Goal: Task Accomplishment & Management: Manage account settings

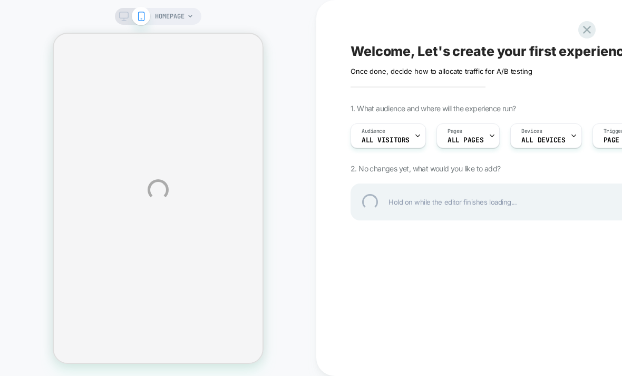
click at [594, 18] on div "HOMEPAGE Welcome, Let's create your first experience Click to edit experience d…" at bounding box center [311, 189] width 622 height 379
click at [591, 26] on div at bounding box center [587, 30] width 22 height 22
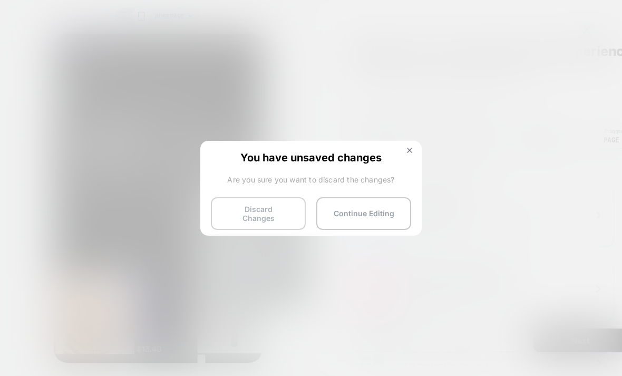
click at [276, 210] on button "Discard Changes" at bounding box center [258, 213] width 95 height 33
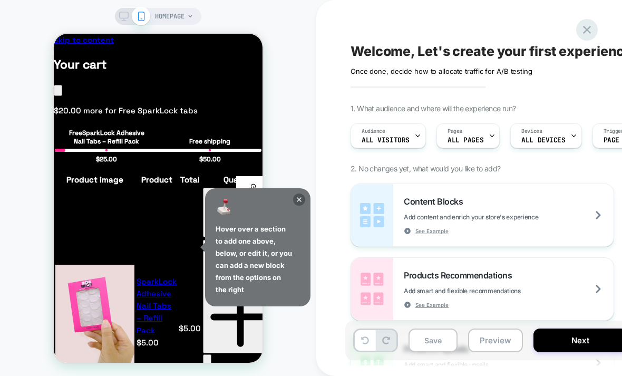
click at [591, 34] on icon at bounding box center [587, 30] width 14 height 14
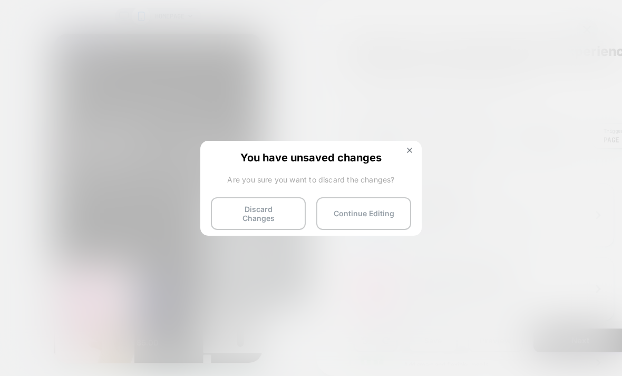
scroll to position [0, 197]
click at [275, 222] on button "Discard Changes" at bounding box center [258, 213] width 95 height 33
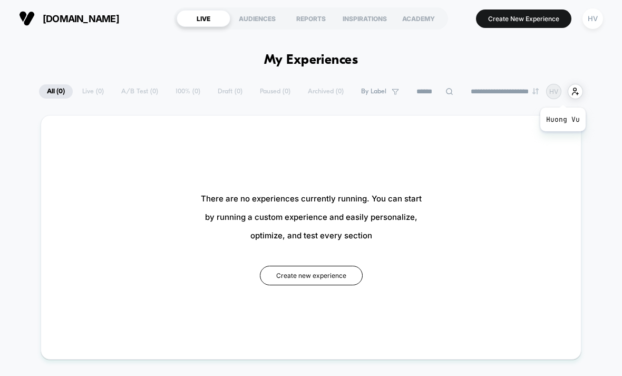
click at [558, 94] on p "HV" at bounding box center [553, 91] width 9 height 8
click at [593, 18] on div "HV" at bounding box center [592, 18] width 21 height 21
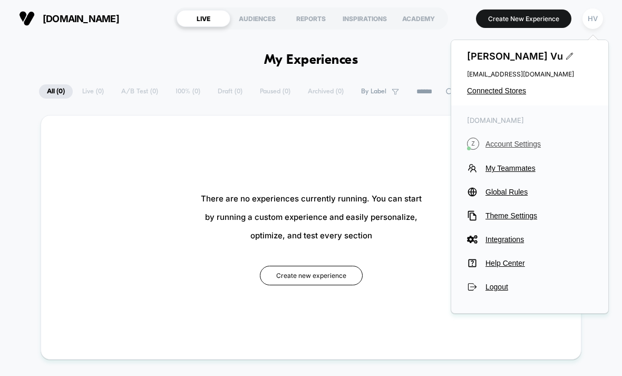
click at [515, 148] on span "Account Settings" at bounding box center [538, 144] width 107 height 8
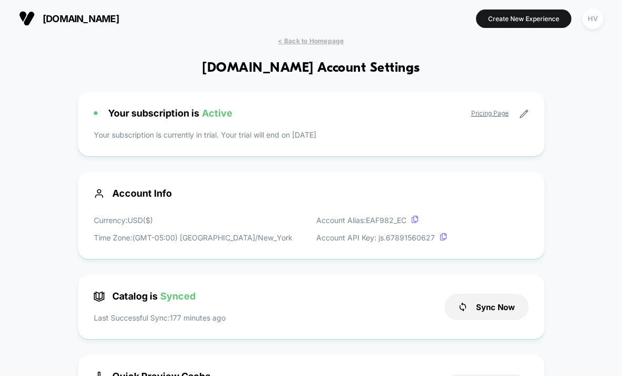
scroll to position [142, 0]
click at [0, 0] on html "[DOMAIN_NAME] Create New Experience HV [DOMAIN_NAME] < Back to Homepage [DOMAIN…" at bounding box center [311, 188] width 622 height 376
click at [523, 115] on icon at bounding box center [524, 114] width 8 height 8
click at [500, 113] on link "Pricing Page" at bounding box center [489, 113] width 37 height 8
click at [525, 117] on icon at bounding box center [523, 113] width 9 height 9
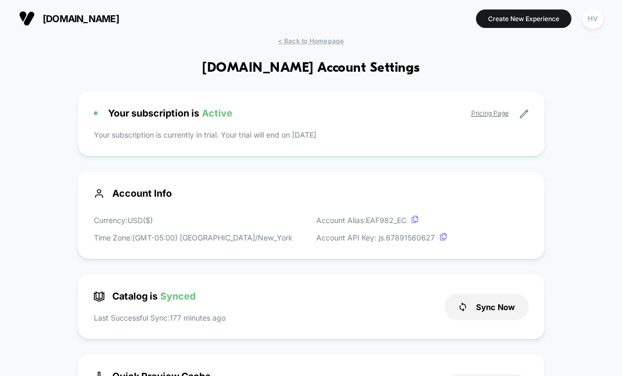
click at [524, 115] on icon at bounding box center [524, 114] width 8 height 8
click at [315, 43] on span "< Back to Homepage" at bounding box center [311, 41] width 66 height 8
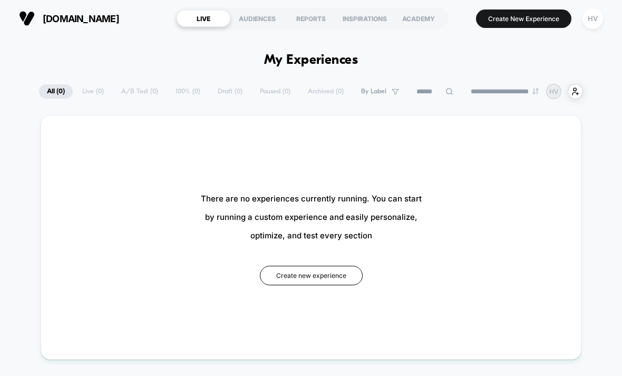
click at [27, 19] on img at bounding box center [27, 19] width 16 height 16
click at [596, 20] on div "HV" at bounding box center [592, 18] width 21 height 21
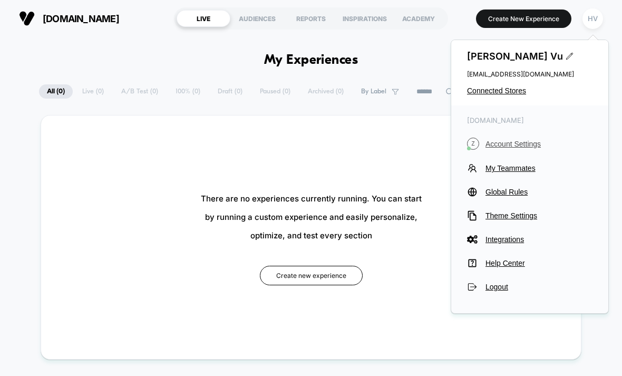
click at [513, 148] on span "Account Settings" at bounding box center [538, 144] width 107 height 8
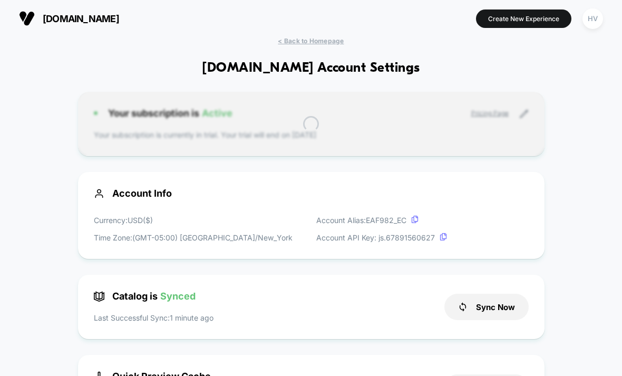
scroll to position [142, 0]
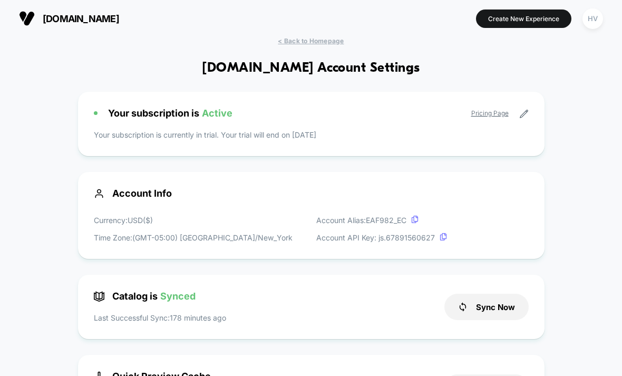
click at [531, 116] on div "Your subscription is Active Pricing Page Your subscription is currently in tria…" at bounding box center [311, 124] width 466 height 64
click at [524, 116] on icon at bounding box center [524, 114] width 8 height 8
click at [528, 114] on icon at bounding box center [523, 113] width 9 height 9
click at [526, 119] on icon at bounding box center [523, 113] width 9 height 9
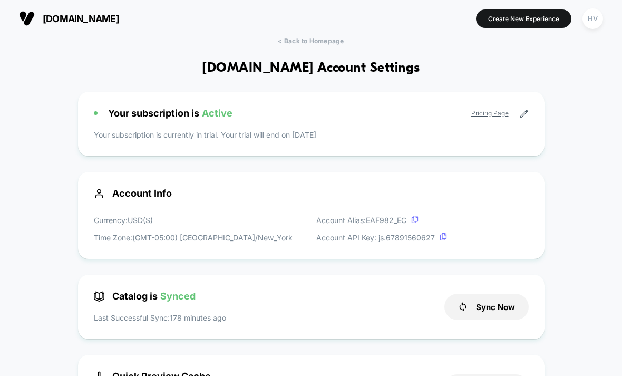
click at [224, 106] on div "Your subscription is Active Pricing Page Your subscription is currently in tria…" at bounding box center [311, 124] width 466 height 64
click at [221, 120] on div "Your subscription is Active Pricing Page Your subscription is currently in tria…" at bounding box center [311, 124] width 466 height 64
click at [593, 23] on div "HV" at bounding box center [592, 18] width 21 height 21
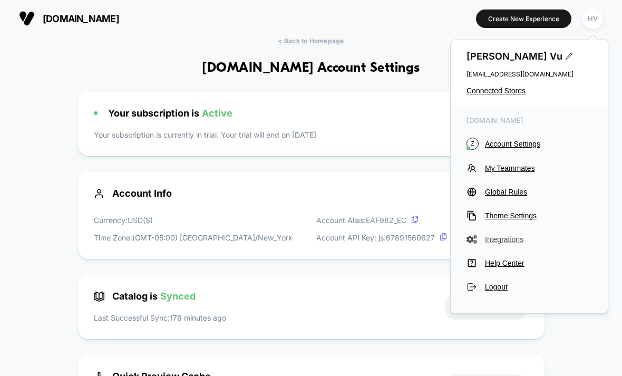
click at [513, 241] on span "Integrations" at bounding box center [538, 239] width 107 height 8
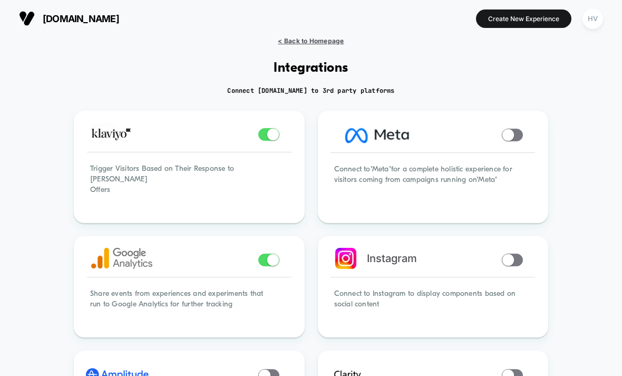
click at [319, 43] on span "< Back to Homepage" at bounding box center [311, 41] width 66 height 8
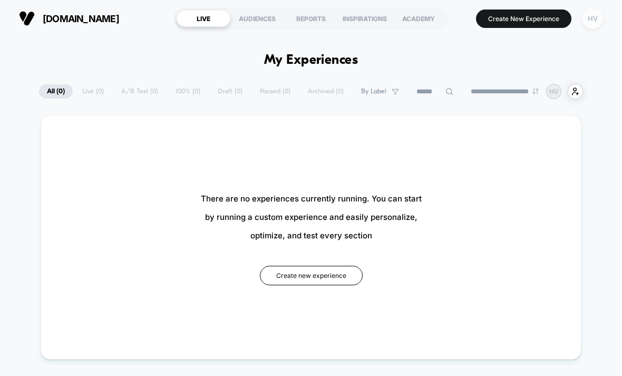
click at [593, 25] on div "HV" at bounding box center [592, 18] width 21 height 21
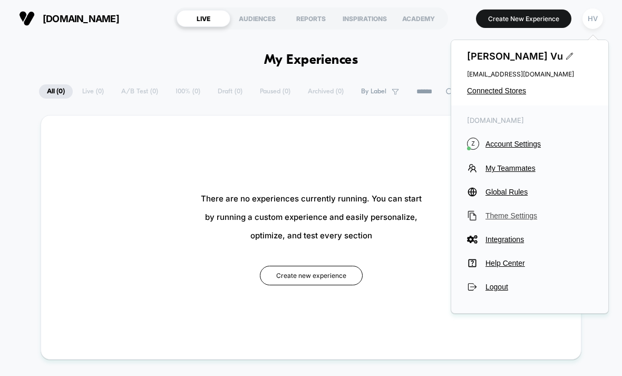
click at [498, 217] on span "Theme Settings" at bounding box center [538, 215] width 107 height 8
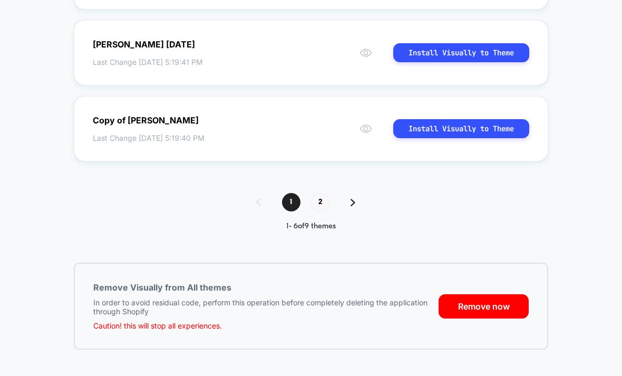
scroll to position [411, 0]
click at [485, 305] on button "Remove now" at bounding box center [483, 306] width 90 height 24
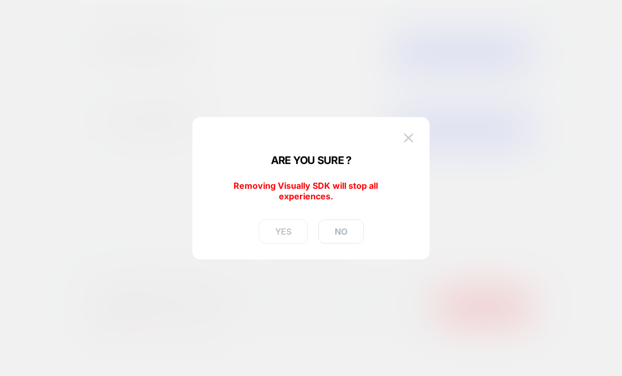
click at [282, 235] on button "YES" at bounding box center [283, 231] width 49 height 24
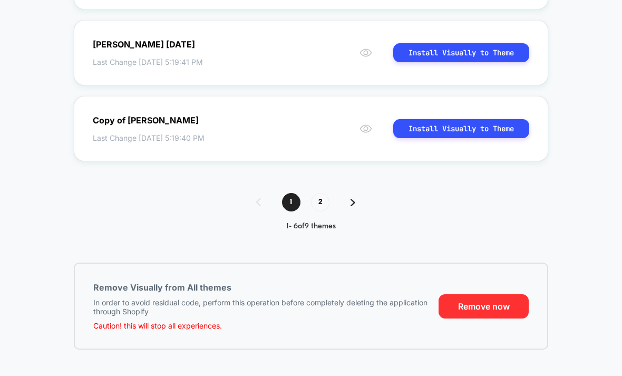
click at [474, 304] on button "Remove now" at bounding box center [483, 306] width 90 height 24
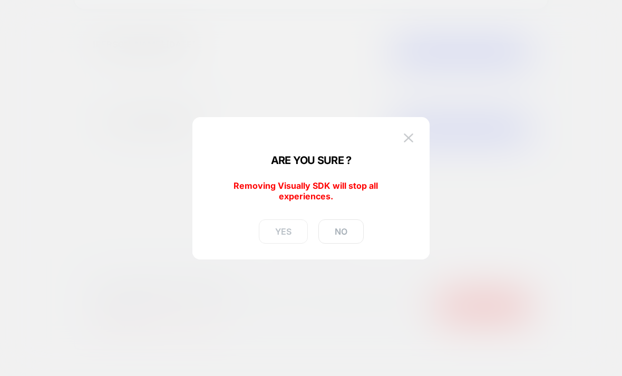
click at [288, 240] on button "YES" at bounding box center [283, 231] width 49 height 24
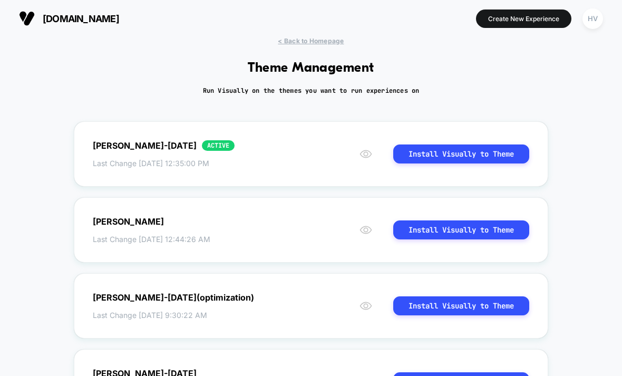
scroll to position [0, 0]
click at [363, 156] on icon at bounding box center [365, 154] width 13 height 13
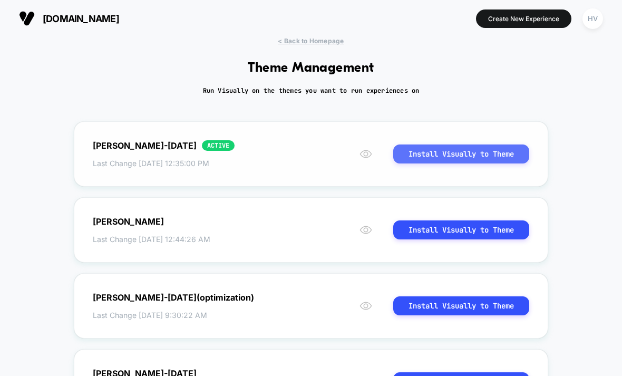
click at [493, 162] on button "Install Visually to Theme" at bounding box center [461, 153] width 136 height 19
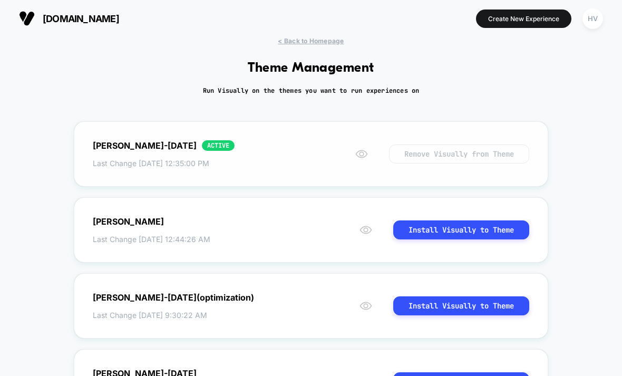
click at [462, 160] on button "Remove Visually from Theme" at bounding box center [459, 153] width 140 height 19
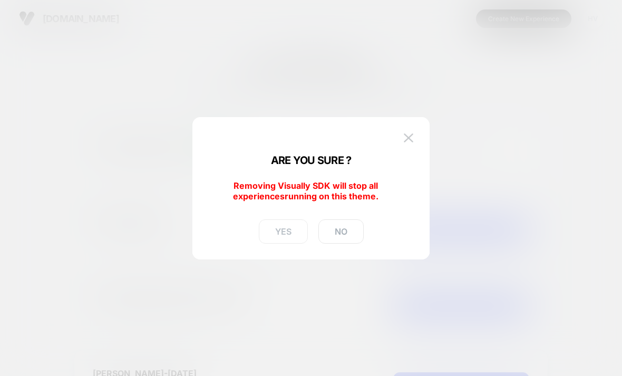
click at [290, 236] on button "YES" at bounding box center [283, 231] width 49 height 24
